Goal: Task Accomplishment & Management: Use online tool/utility

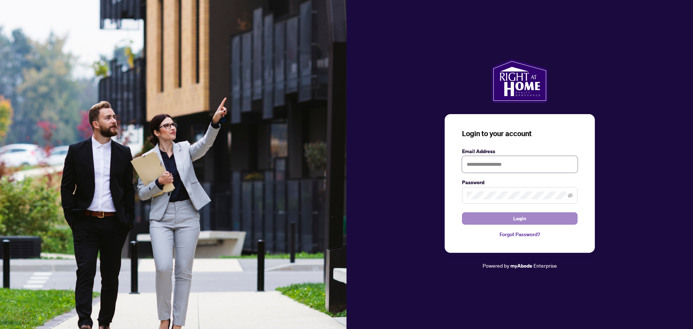
type input "**********"
click at [503, 219] on button "Login" at bounding box center [520, 218] width 116 height 12
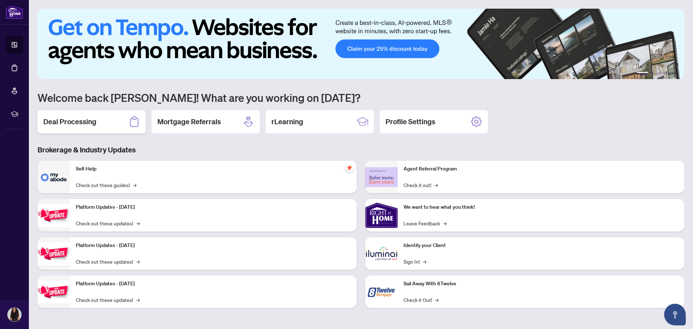
click at [79, 118] on h2 "Deal Processing" at bounding box center [69, 122] width 53 height 10
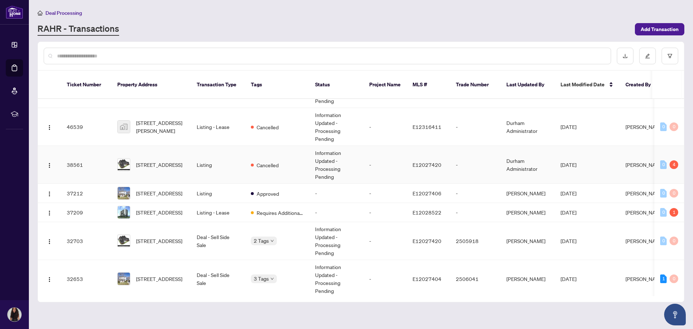
scroll to position [68, 0]
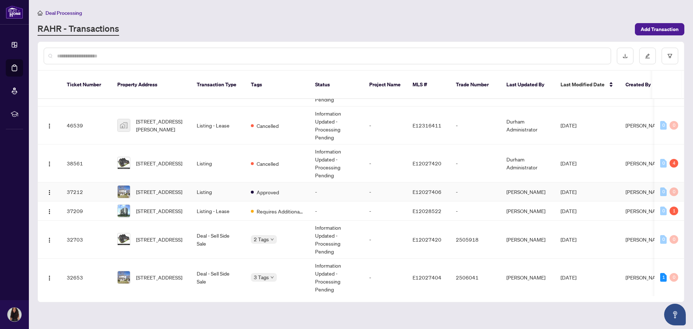
click at [258, 191] on td "Approved" at bounding box center [277, 191] width 64 height 19
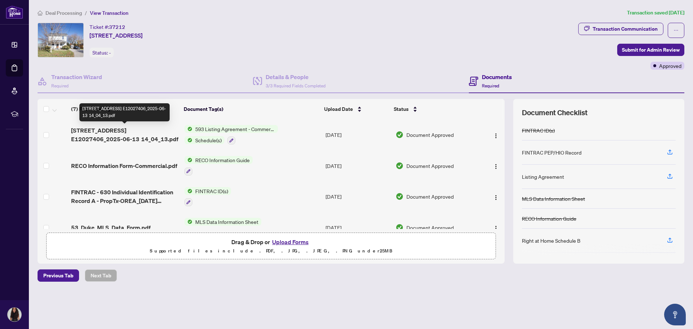
click at [134, 131] on span "[STREET_ADDRESS] E12027406_2025-06-13 14_04_13.pdf" at bounding box center [124, 134] width 107 height 17
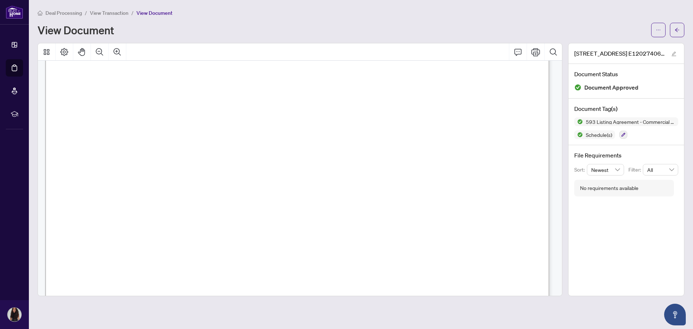
scroll to position [2159, 0]
drag, startPoint x: 76, startPoint y: 113, endPoint x: 173, endPoint y: 141, distance: 100.9
click at [173, 141] on span "and the Designated Representation Agreement owe the Client duties as described …" at bounding box center [266, 137] width 379 height 8
